Goal: Check status: Check status

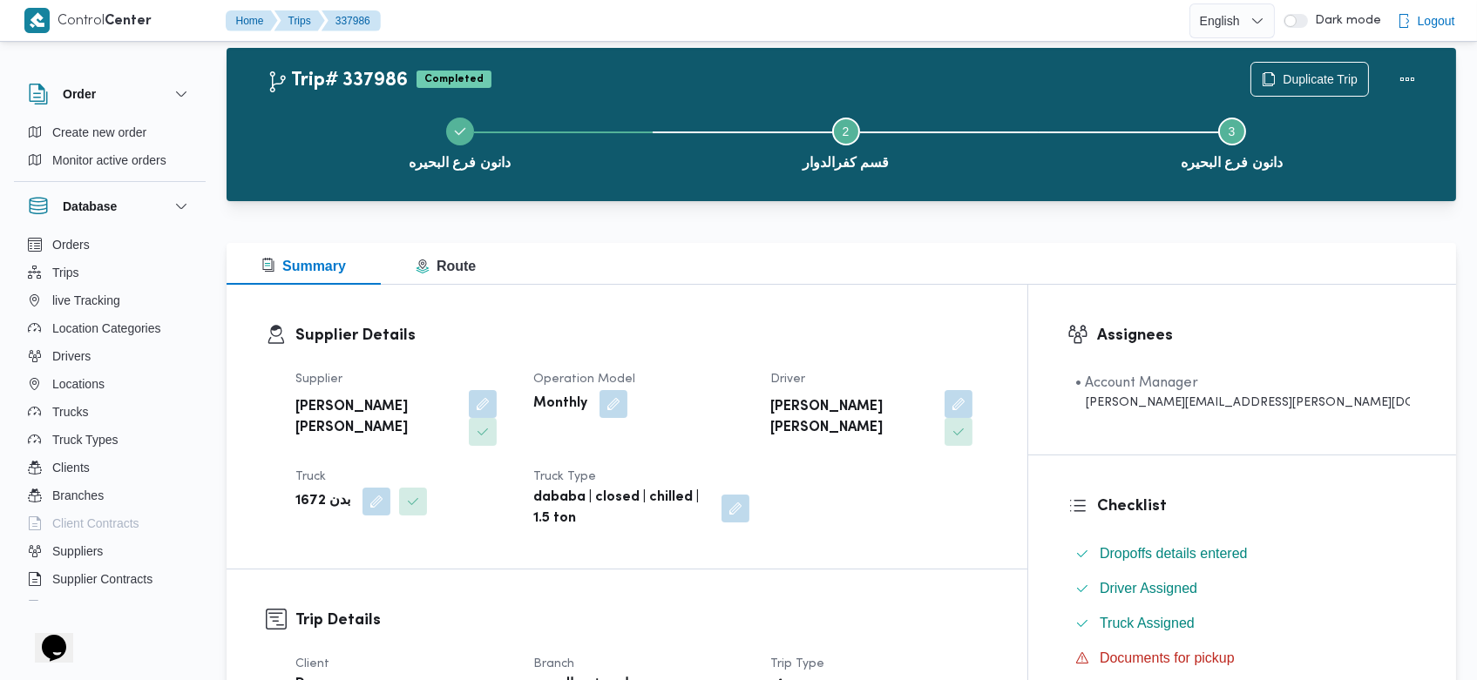
scroll to position [25, 0]
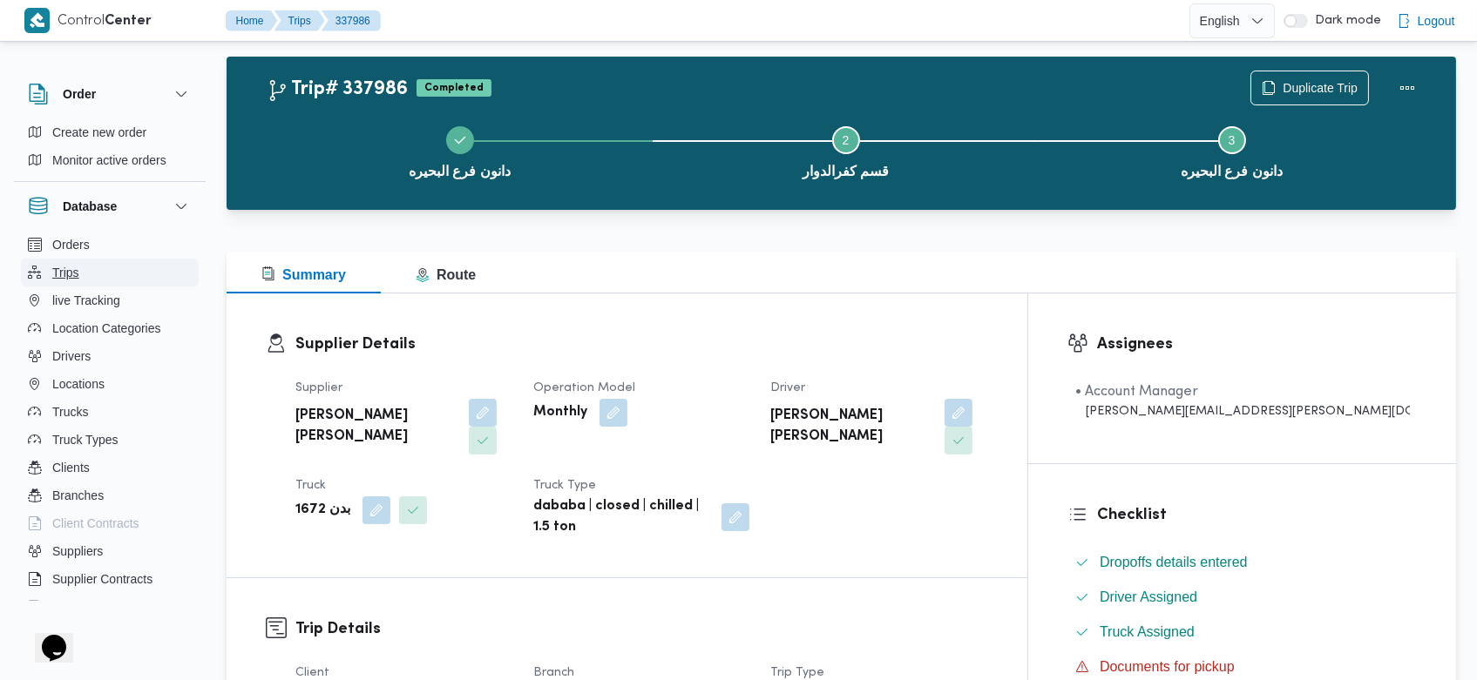
click at [109, 270] on button "Trips" at bounding box center [110, 273] width 178 height 28
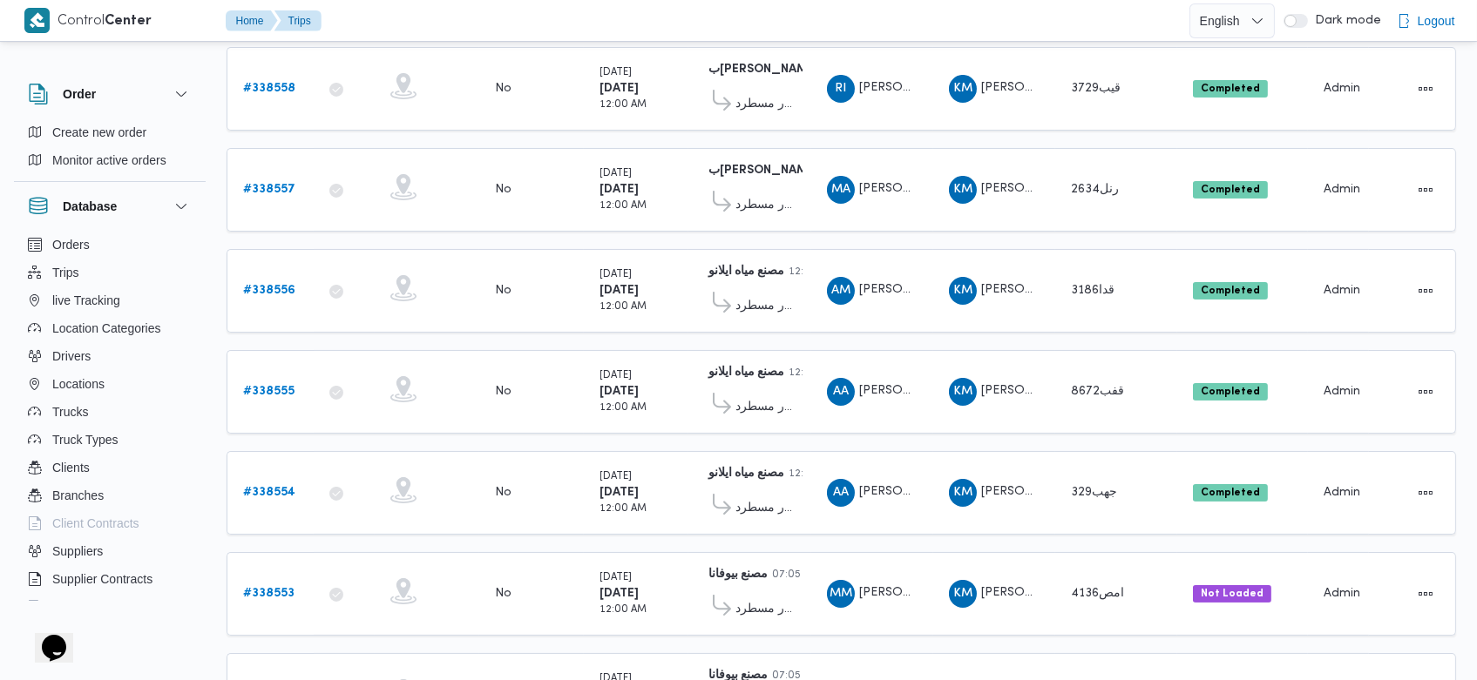
scroll to position [598, 0]
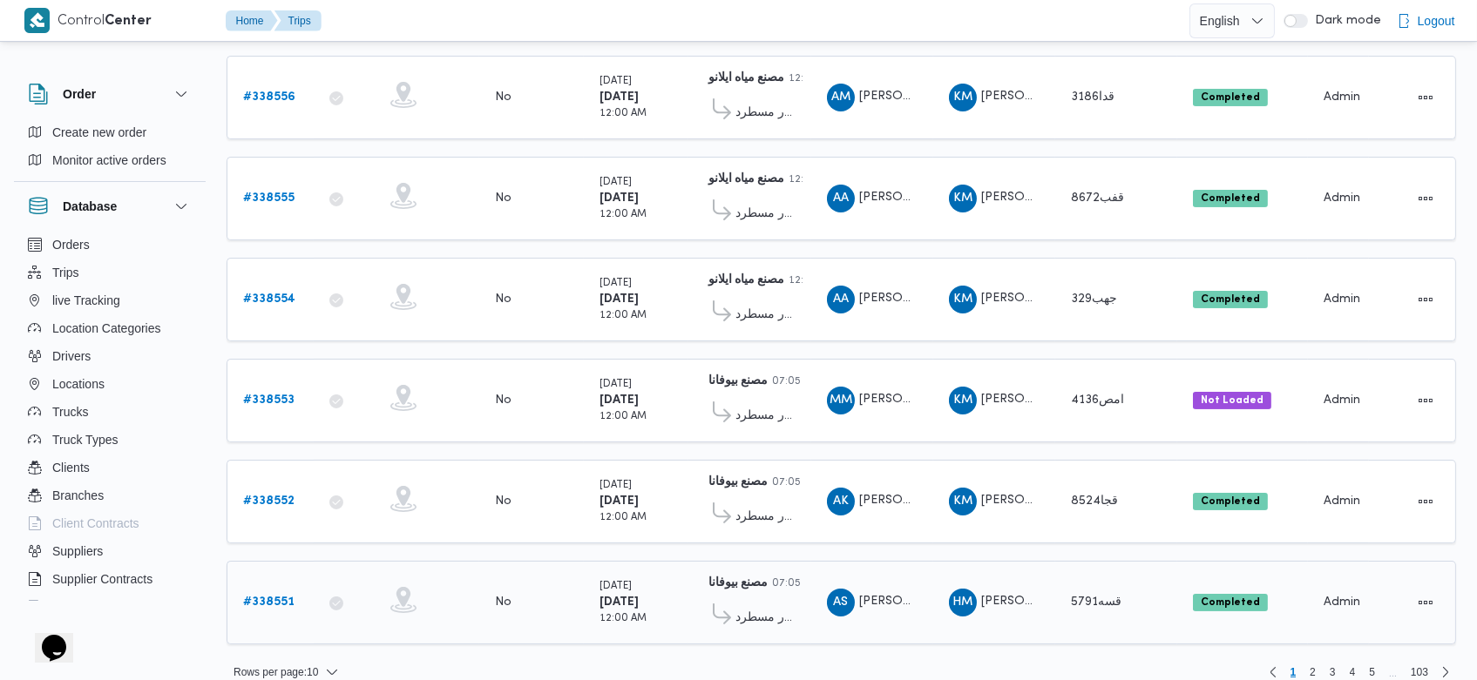
click at [260, 597] on b "# 338551" at bounding box center [268, 602] width 51 height 11
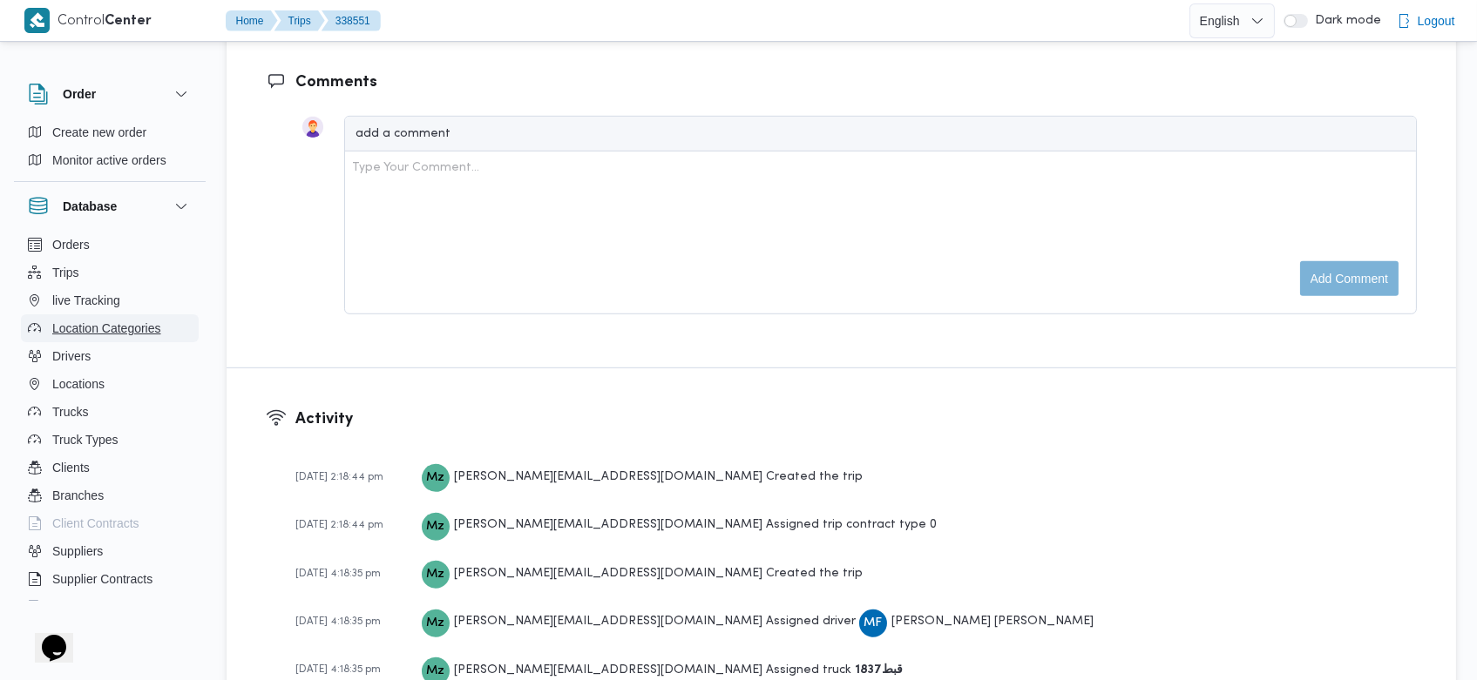
scroll to position [2027, 0]
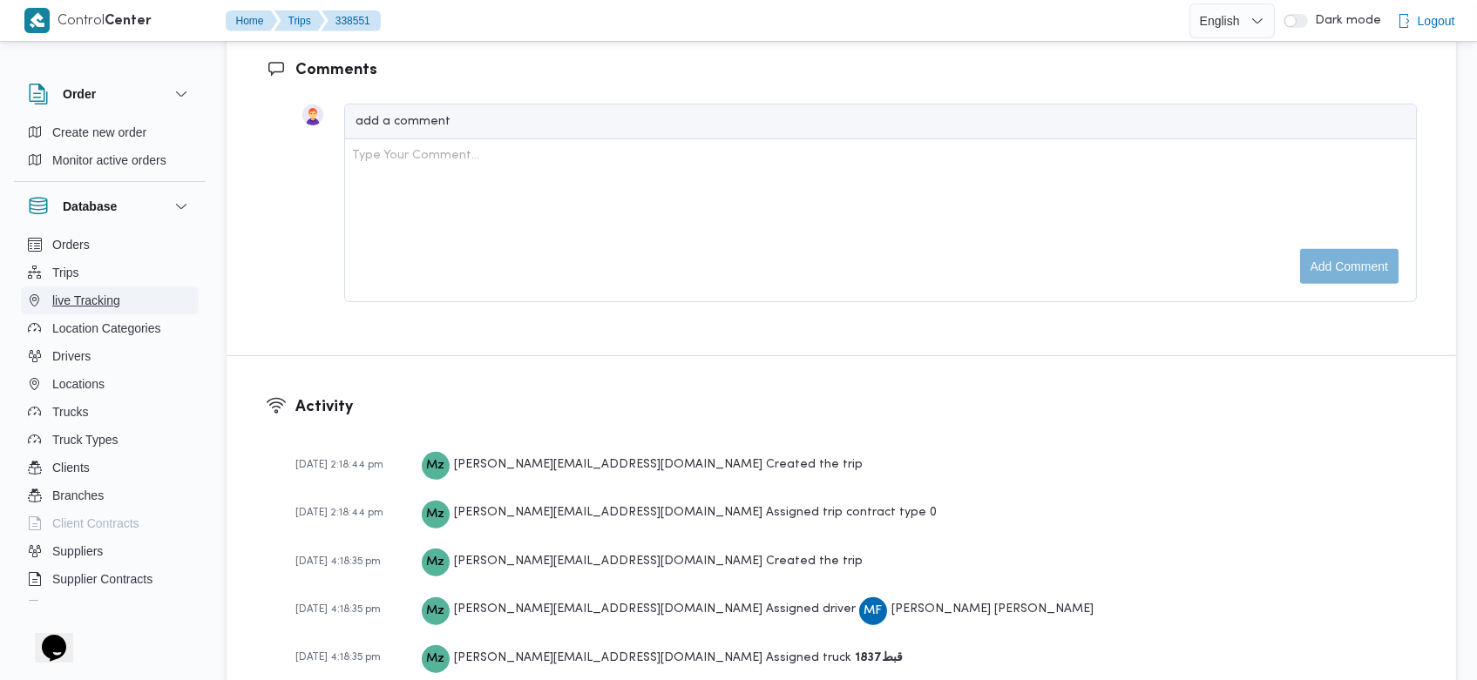
click at [111, 295] on span "live Tracking" at bounding box center [86, 300] width 68 height 21
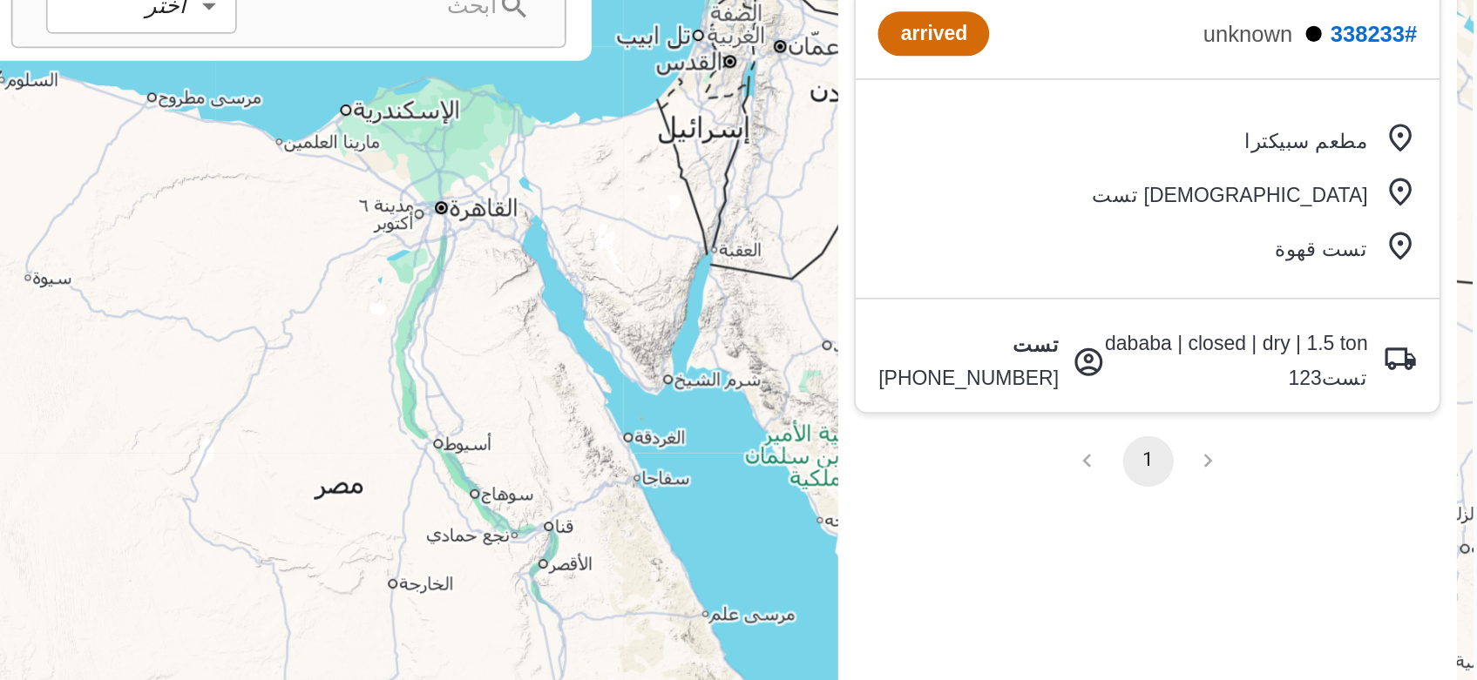
click at [1369, 174] on div "مطعم سبيكترا" at bounding box center [1378, 169] width 95 height 21
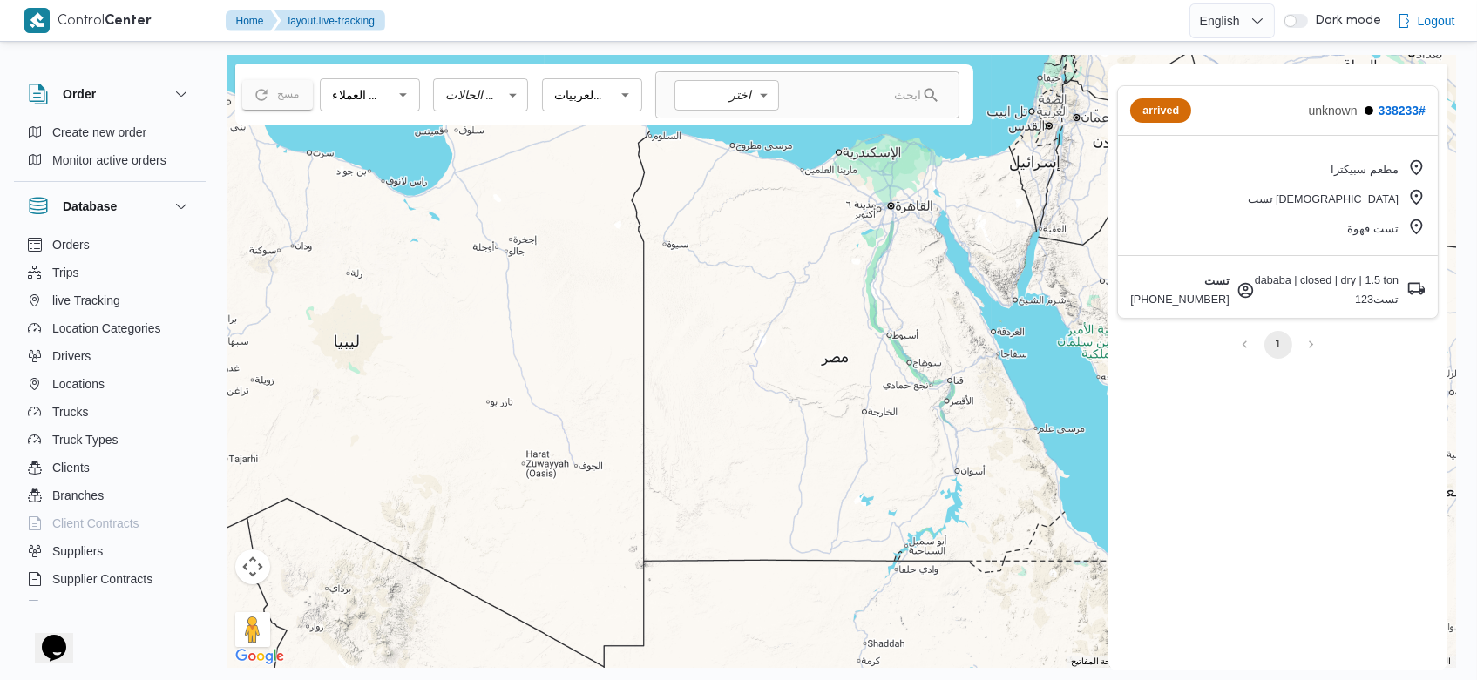
click at [1159, 113] on div "arrived" at bounding box center [1160, 110] width 61 height 24
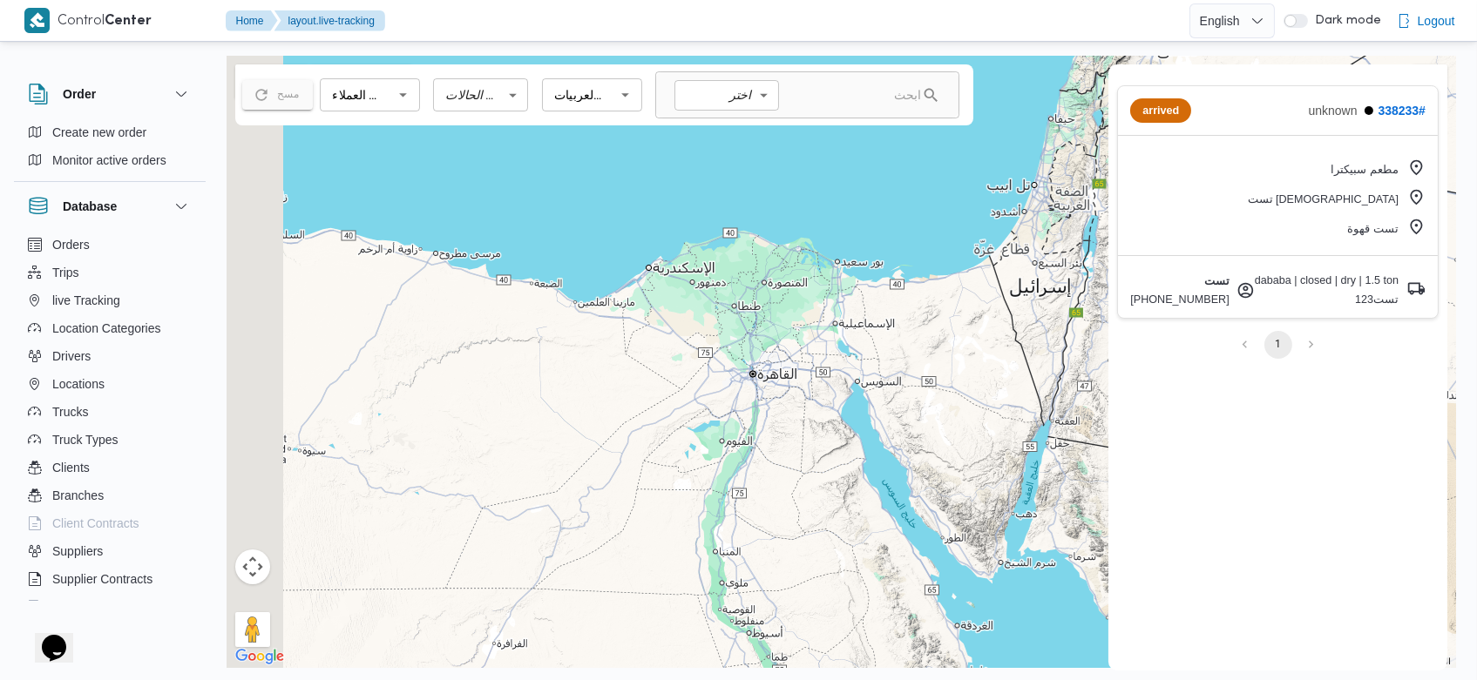
drag, startPoint x: 618, startPoint y: 217, endPoint x: 726, endPoint y: 402, distance: 215.1
click at [726, 402] on div at bounding box center [840, 362] width 1229 height 612
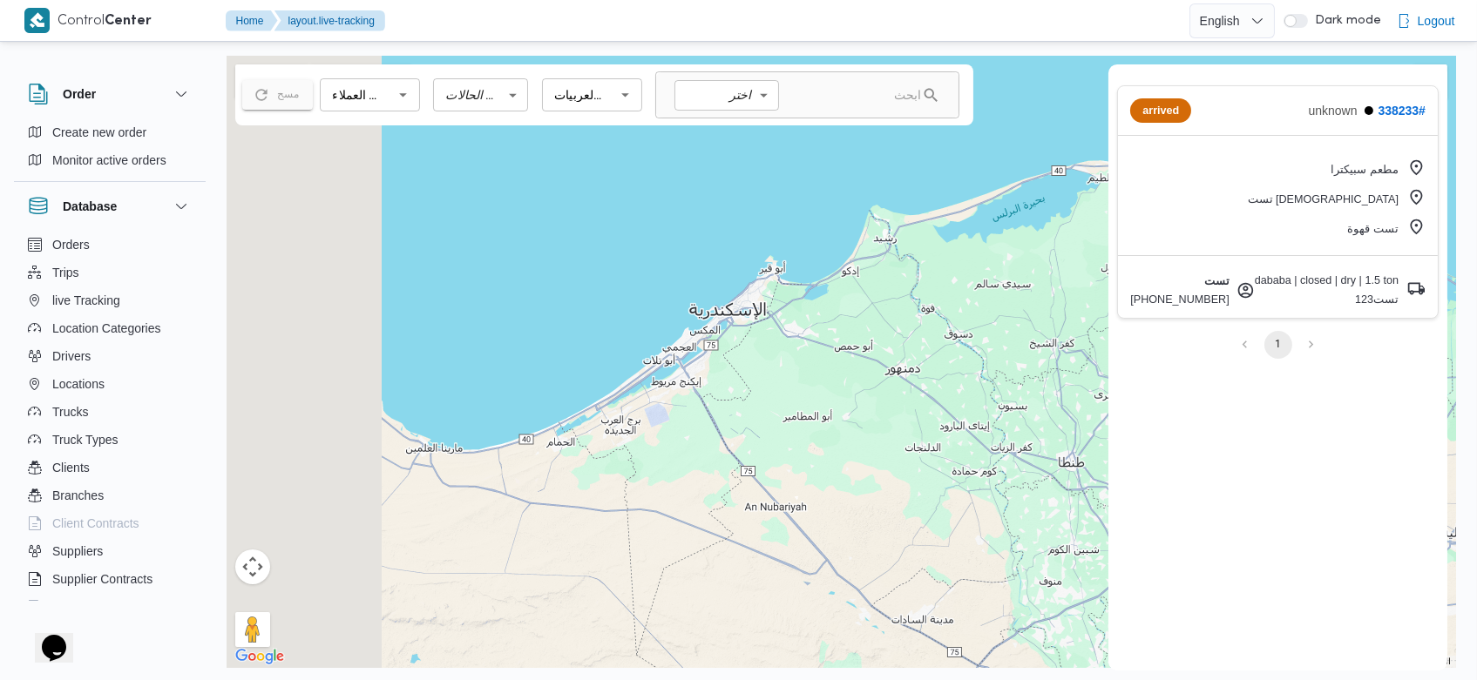
drag, startPoint x: 463, startPoint y: 355, endPoint x: 672, endPoint y: 343, distance: 209.4
click at [672, 343] on div at bounding box center [840, 362] width 1229 height 612
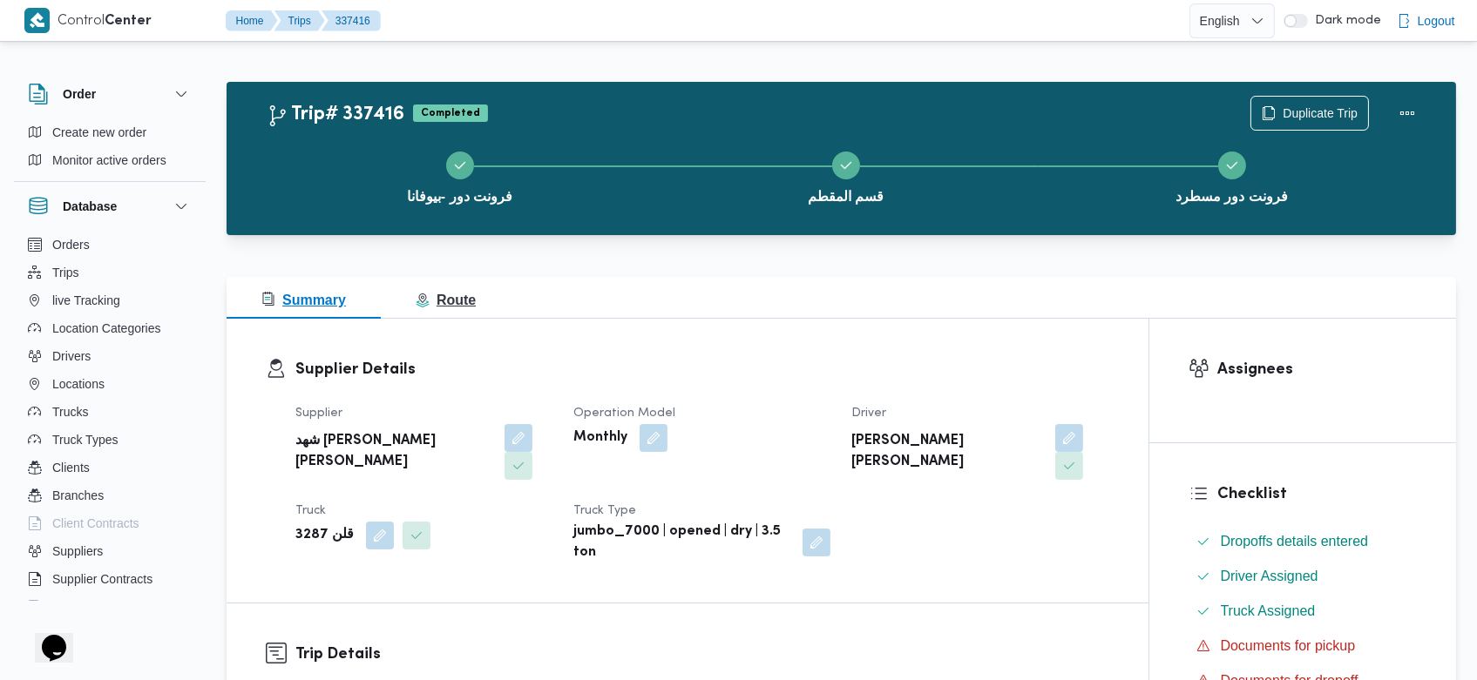
click at [454, 293] on span "Route" at bounding box center [446, 300] width 60 height 15
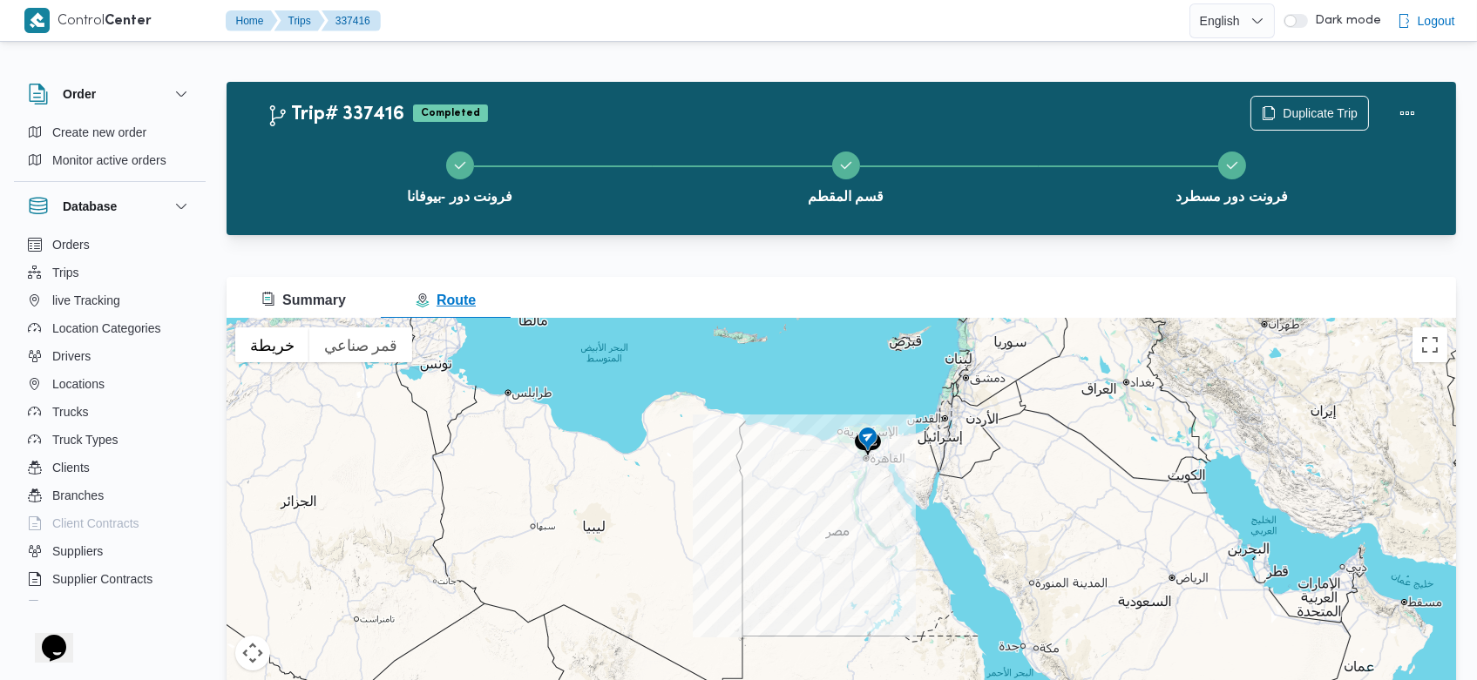
click at [454, 294] on span "Route" at bounding box center [446, 300] width 60 height 15
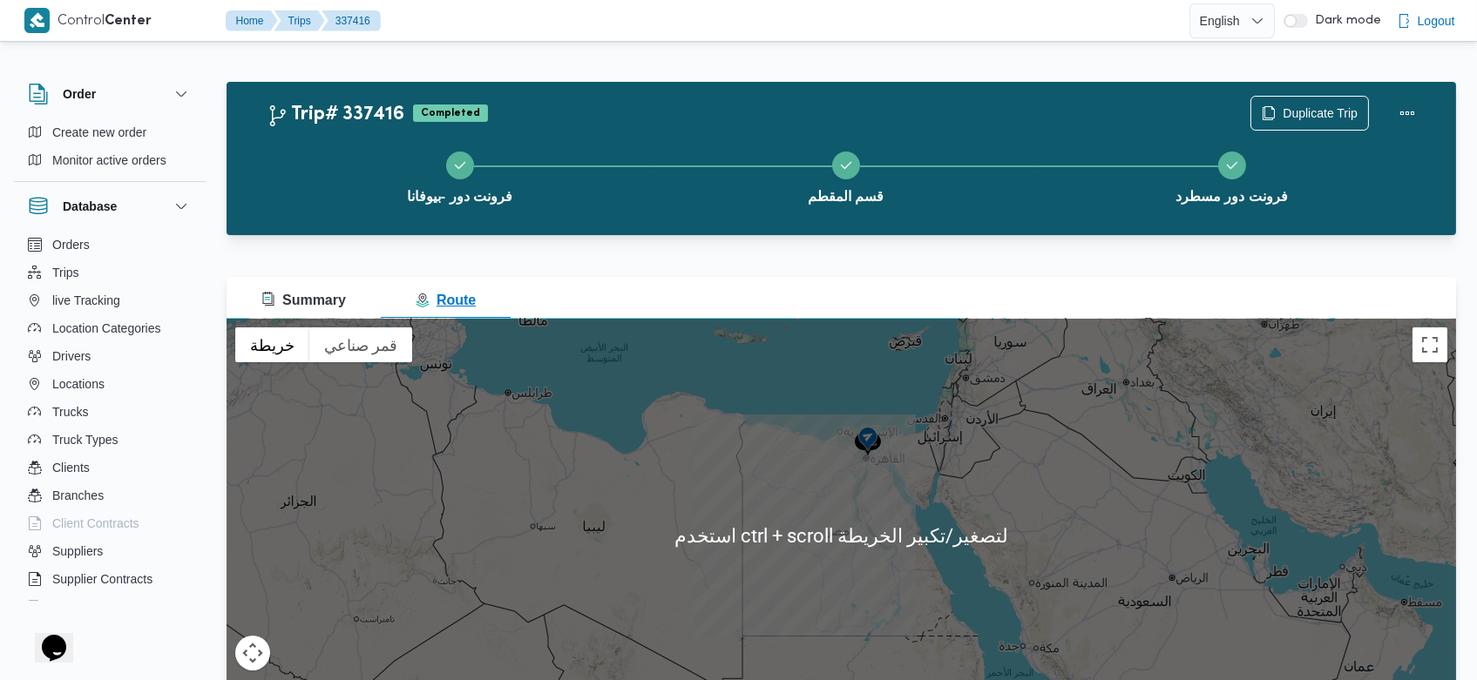
scroll to position [95, 0]
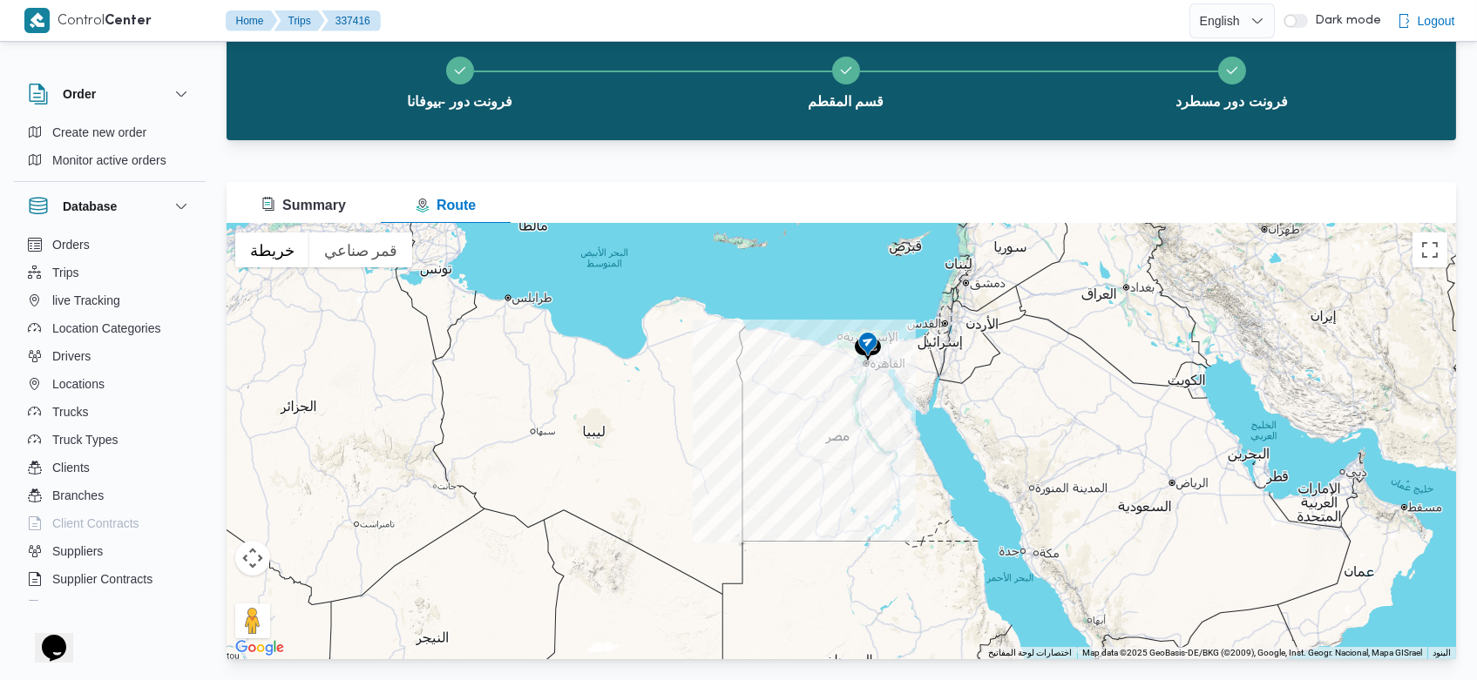
click at [360, 270] on div at bounding box center [840, 442] width 1229 height 436
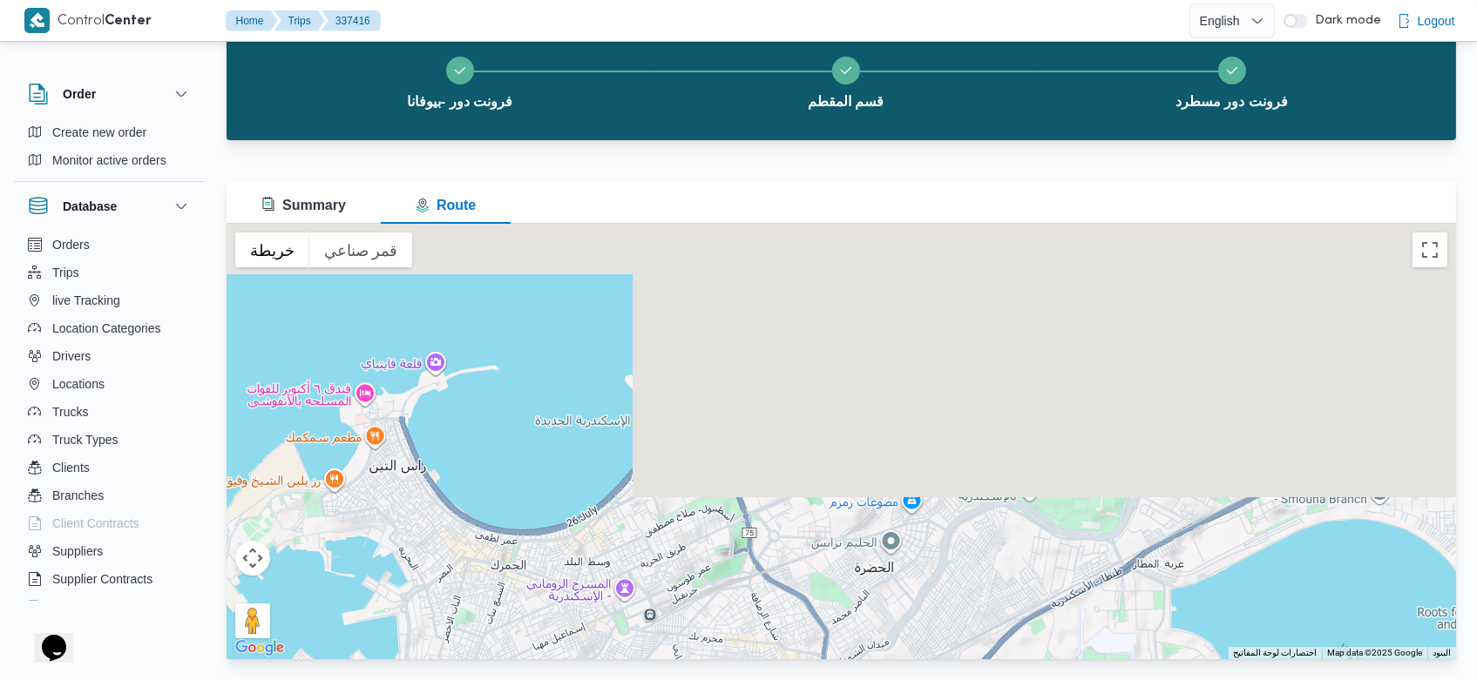
drag, startPoint x: 602, startPoint y: 340, endPoint x: 461, endPoint y: 640, distance: 332.0
click at [461, 640] on div at bounding box center [840, 442] width 1229 height 436
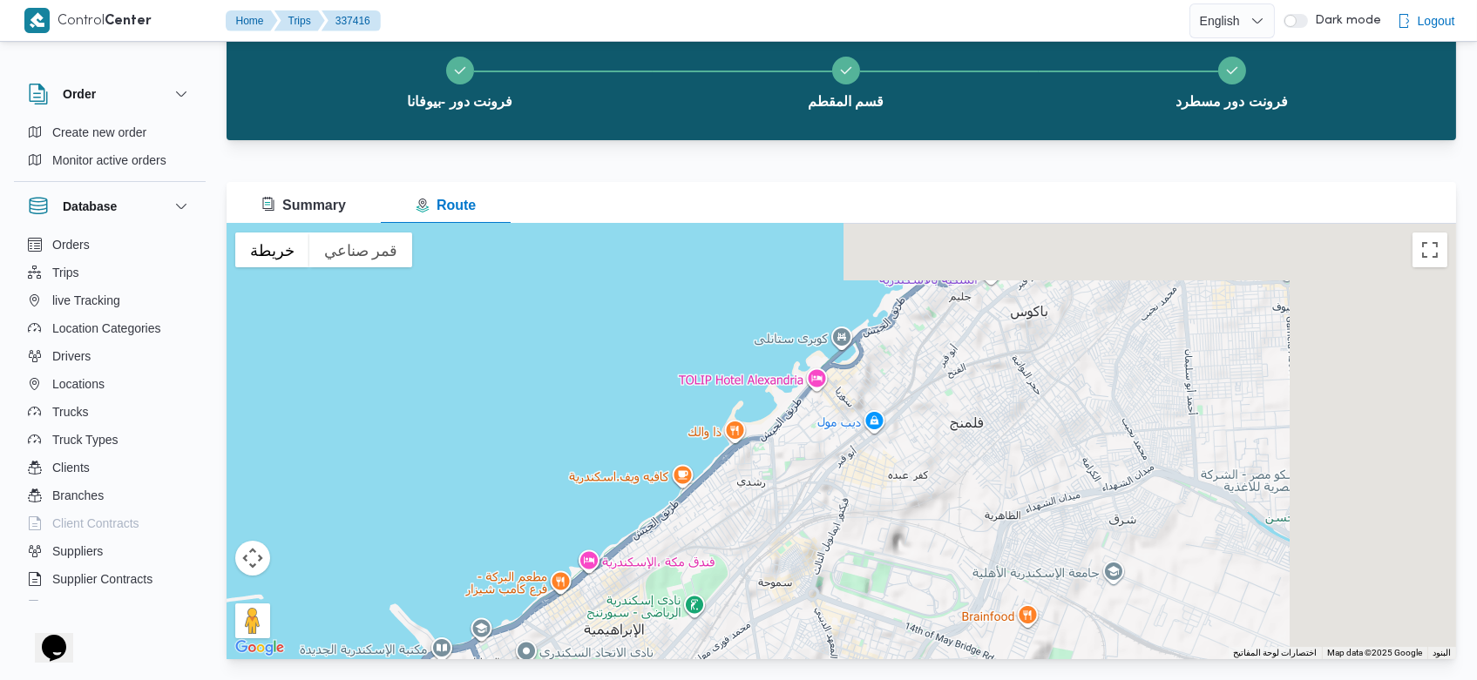
drag, startPoint x: 619, startPoint y: 367, endPoint x: 377, endPoint y: 602, distance: 337.6
click at [377, 602] on div at bounding box center [840, 442] width 1229 height 436
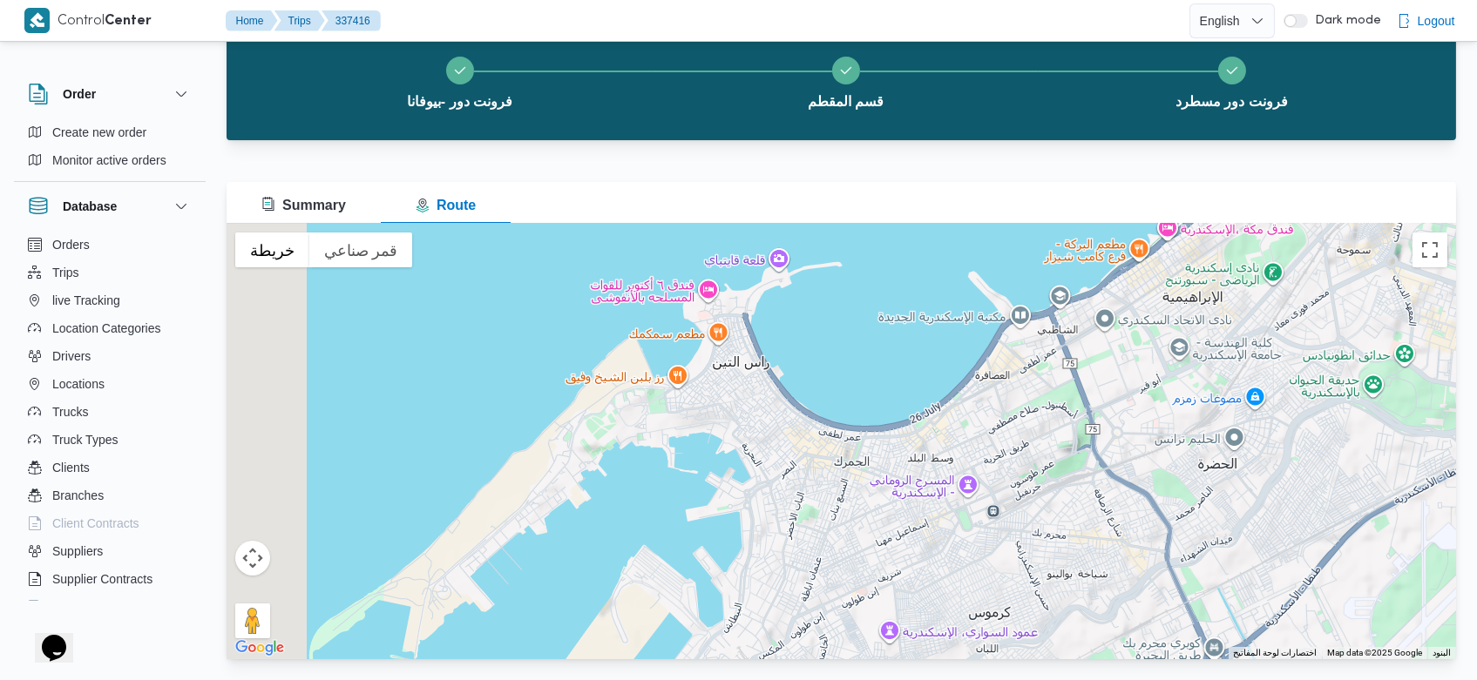
drag, startPoint x: 377, startPoint y: 602, endPoint x: 987, endPoint y: 230, distance: 714.3
click at [987, 230] on div at bounding box center [840, 442] width 1229 height 436
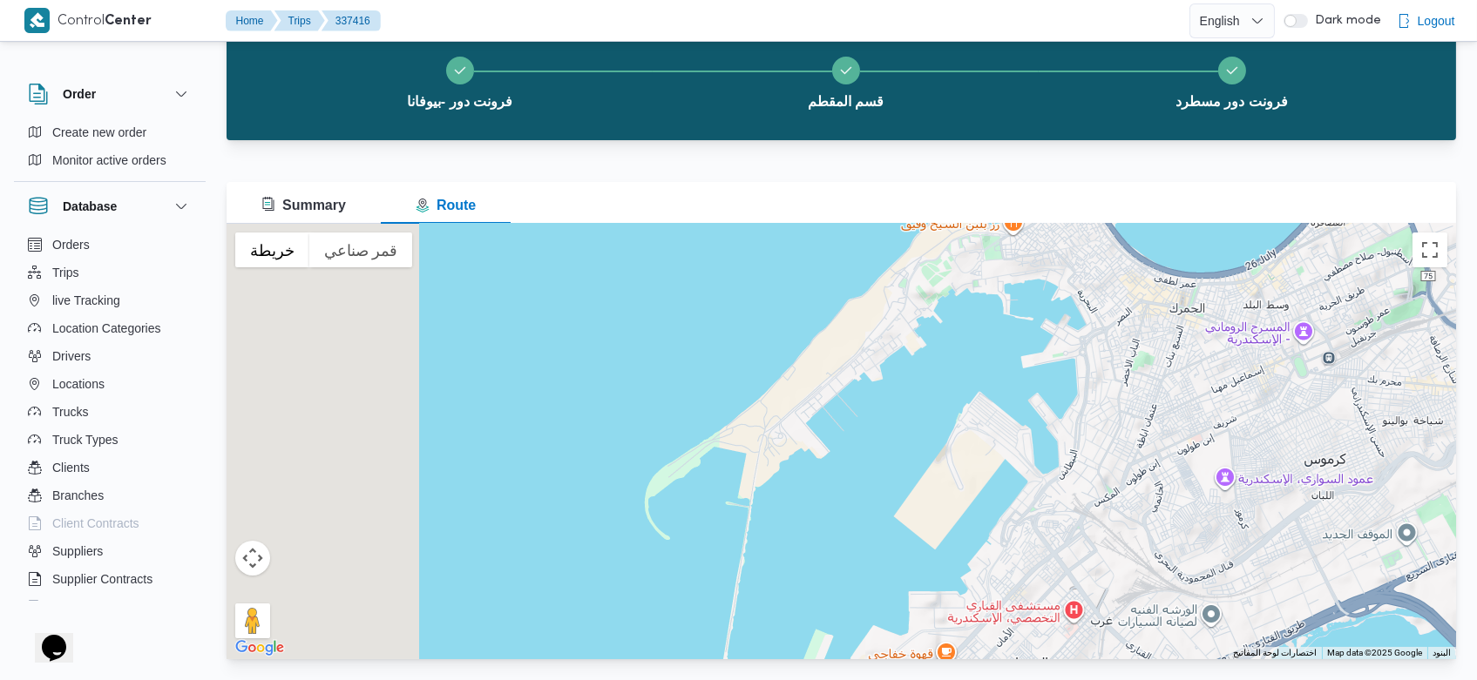
drag, startPoint x: 744, startPoint y: 431, endPoint x: 1118, endPoint y: 237, distance: 421.2
click at [1118, 237] on div at bounding box center [840, 442] width 1229 height 436
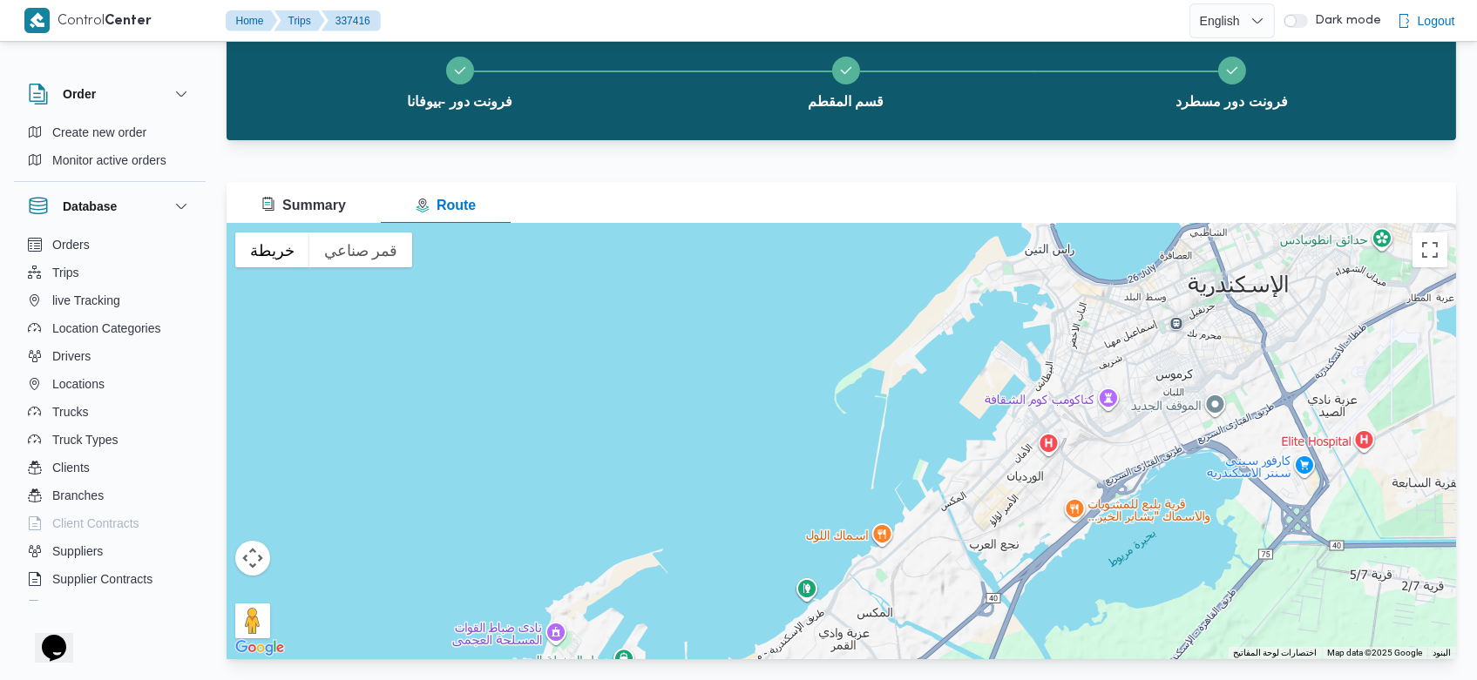
click at [834, 360] on div at bounding box center [840, 442] width 1229 height 436
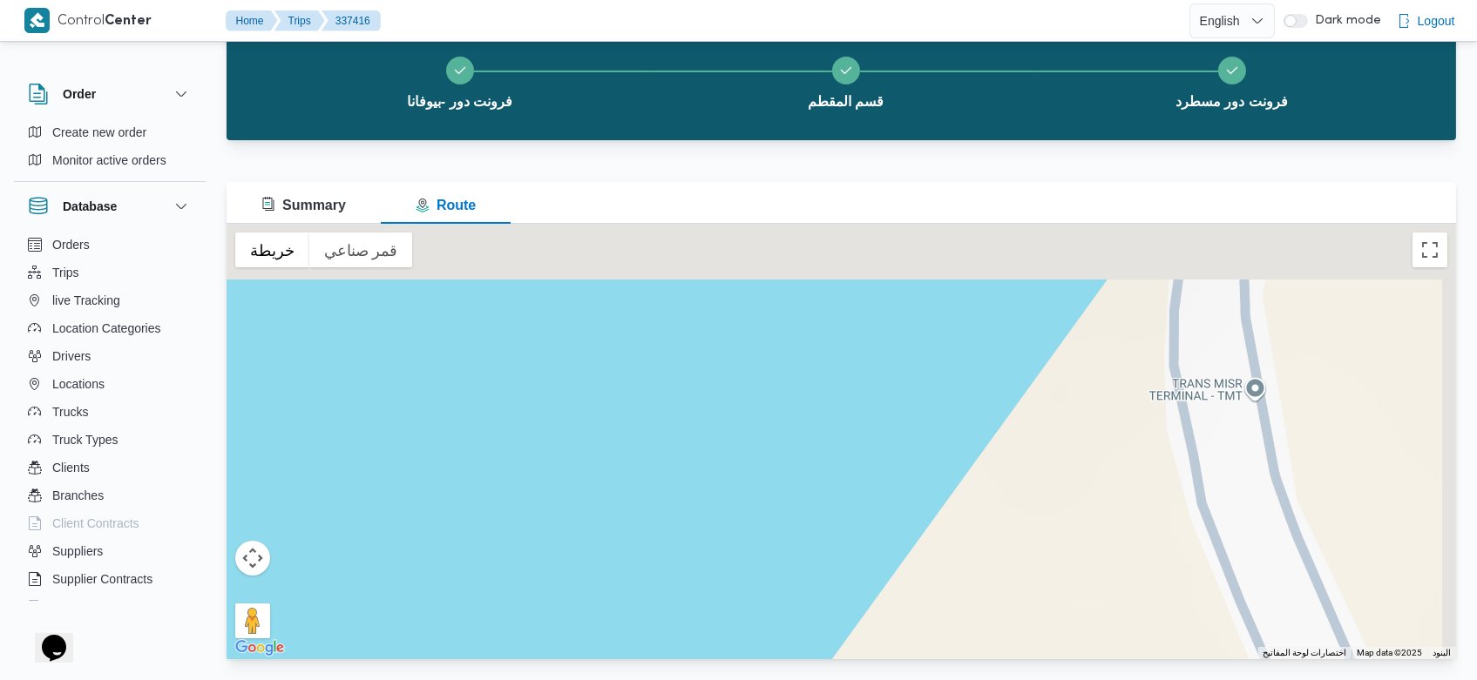
drag, startPoint x: 969, startPoint y: 307, endPoint x: 901, endPoint y: 623, distance: 323.4
click at [901, 623] on div at bounding box center [840, 442] width 1229 height 436
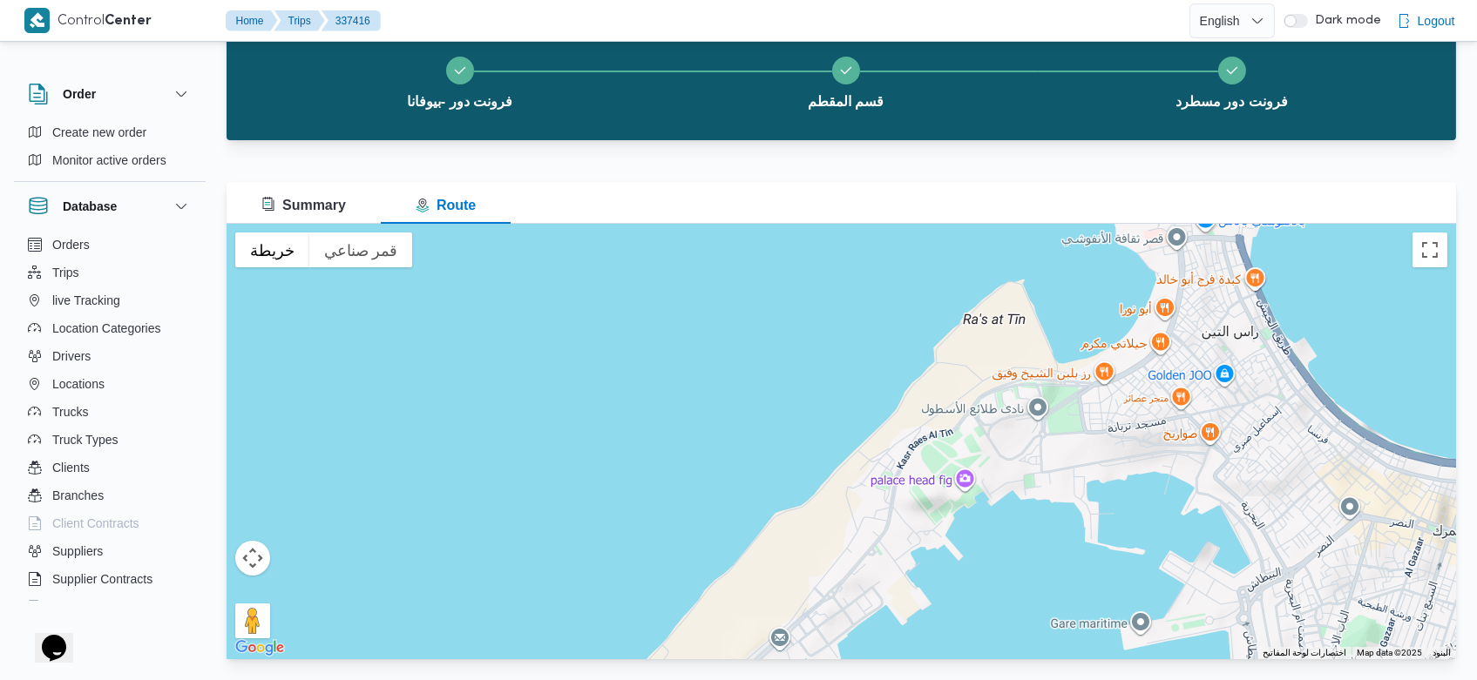
drag, startPoint x: 711, startPoint y: 398, endPoint x: 749, endPoint y: 641, distance: 246.0
click at [749, 641] on div at bounding box center [840, 442] width 1229 height 436
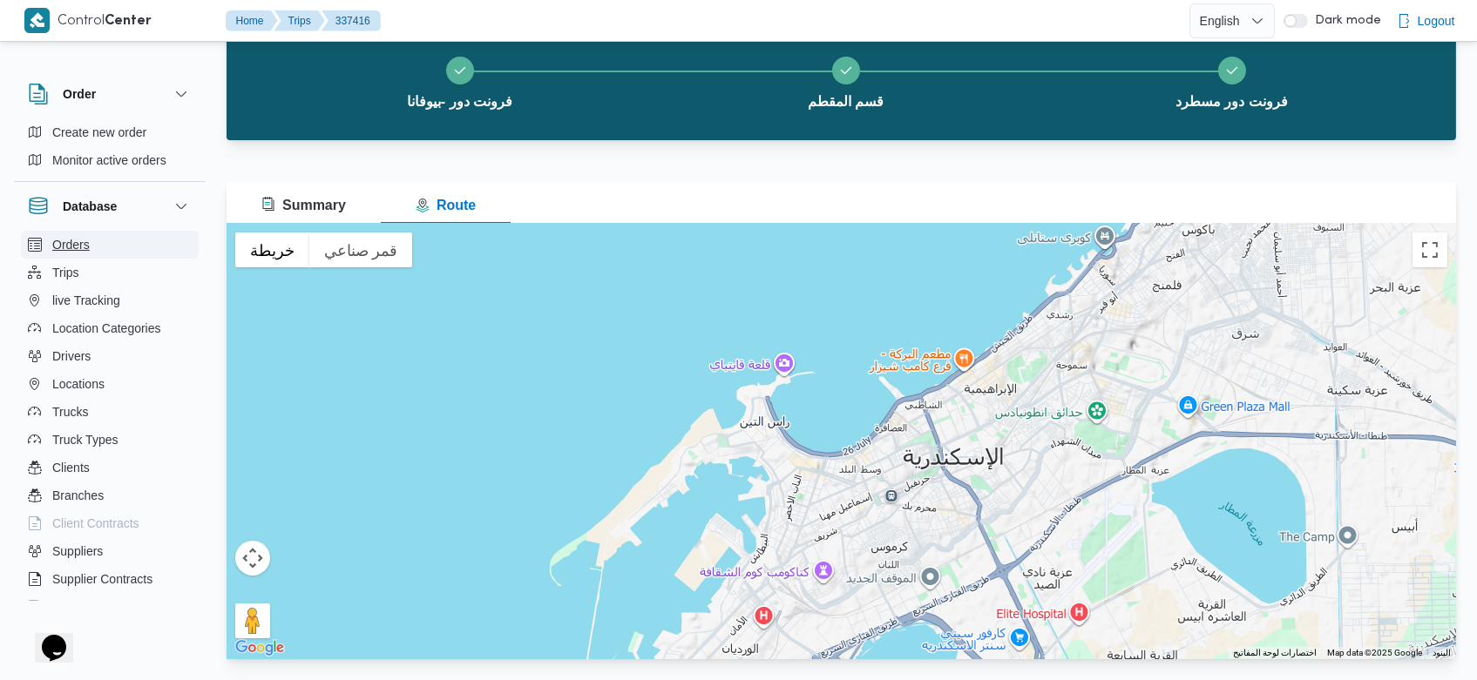
click at [78, 245] on span "Orders" at bounding box center [70, 244] width 37 height 21
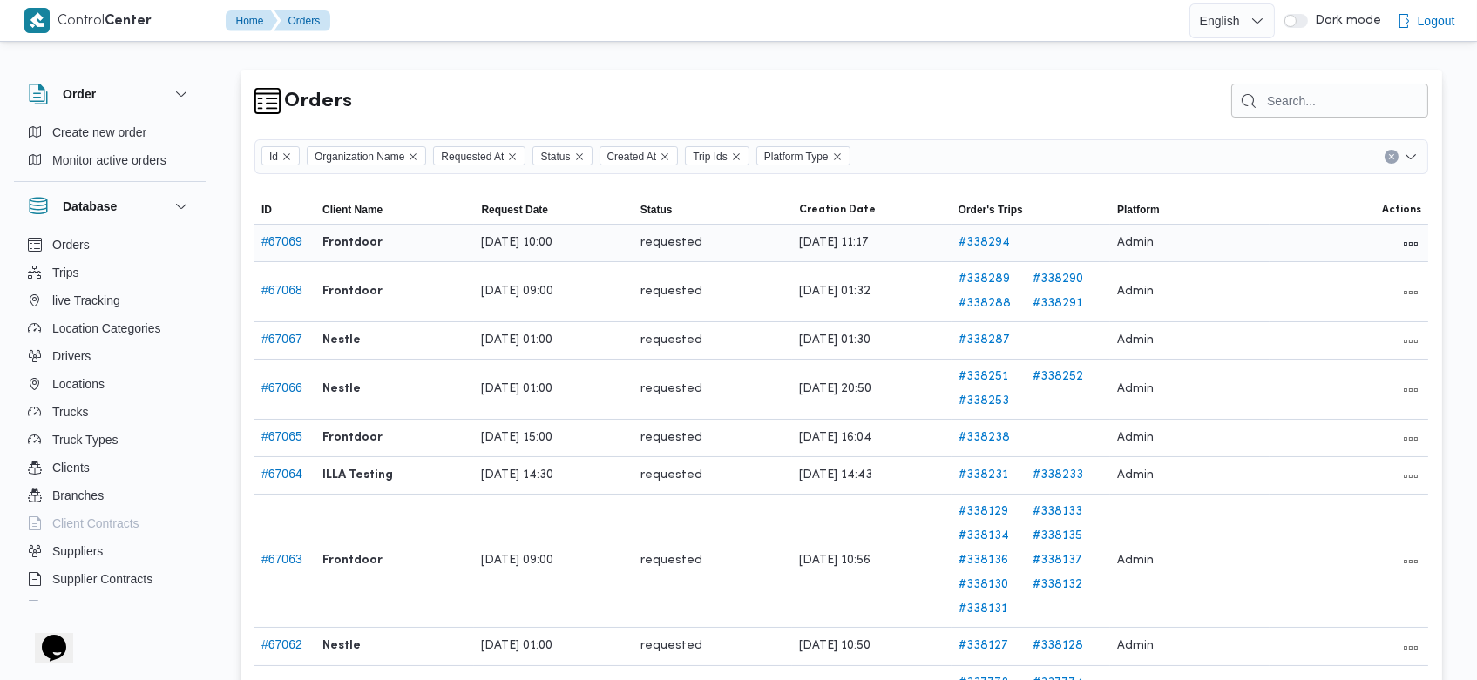
click at [1002, 243] on link "# 338294" at bounding box center [1030, 243] width 145 height 21
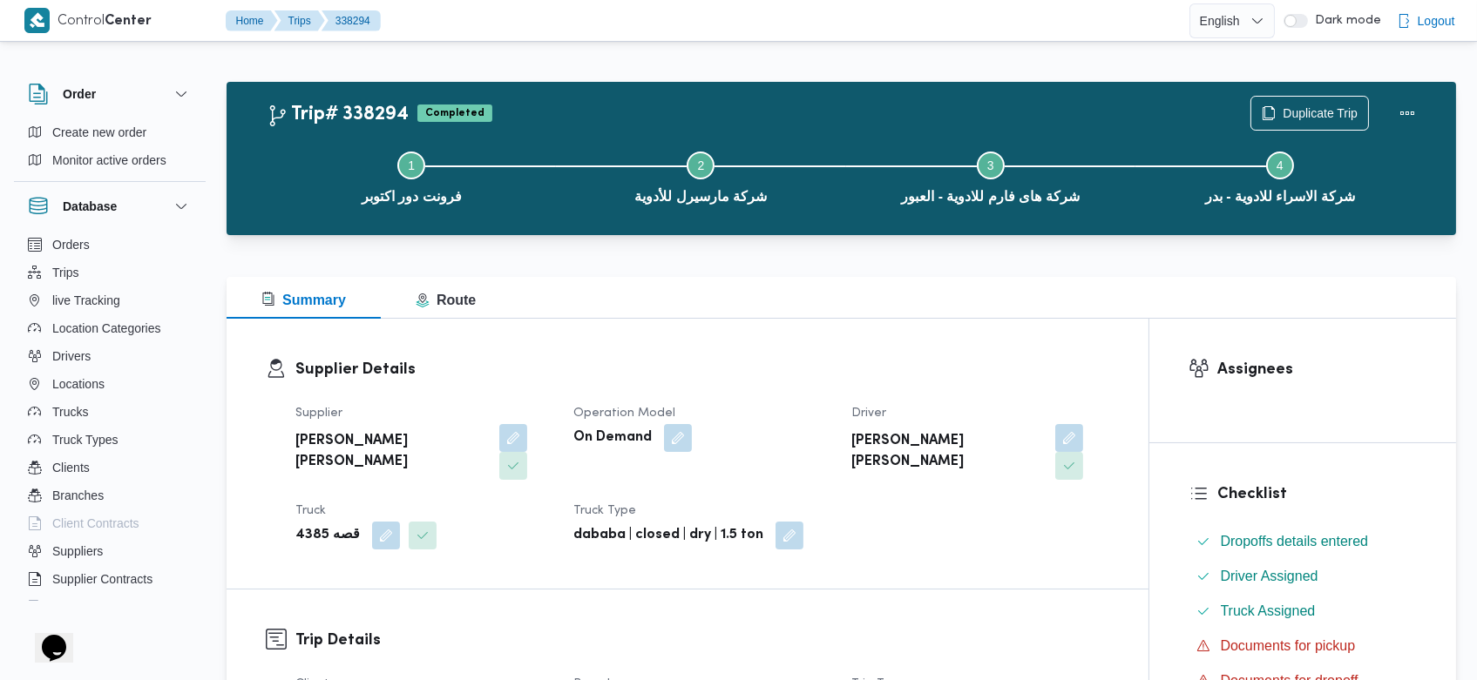
click at [992, 251] on div at bounding box center [840, 245] width 1229 height 21
